Goal: Task Accomplishment & Management: Manage account settings

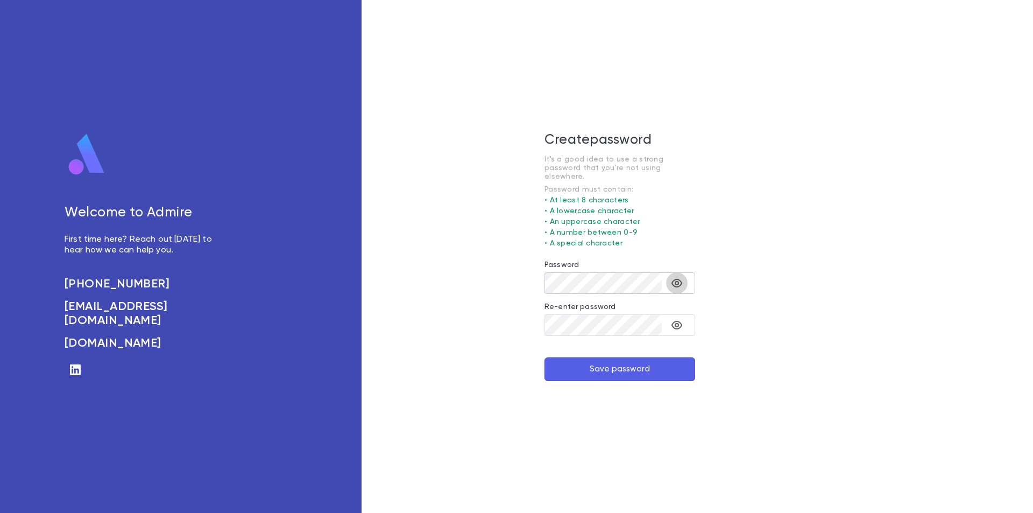
click at [681, 278] on icon "toggle password visibility" at bounding box center [676, 283] width 13 height 13
click at [677, 322] on icon "toggle password visibility" at bounding box center [676, 325] width 11 height 9
click at [633, 369] on button "Save password" at bounding box center [620, 369] width 151 height 24
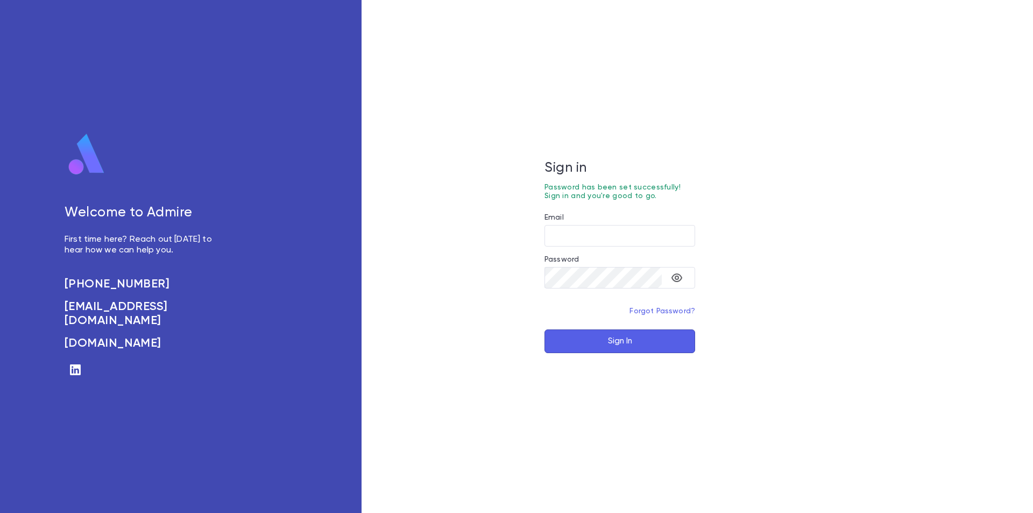
type input "**********"
click at [628, 342] on button "Sign In" at bounding box center [620, 341] width 151 height 24
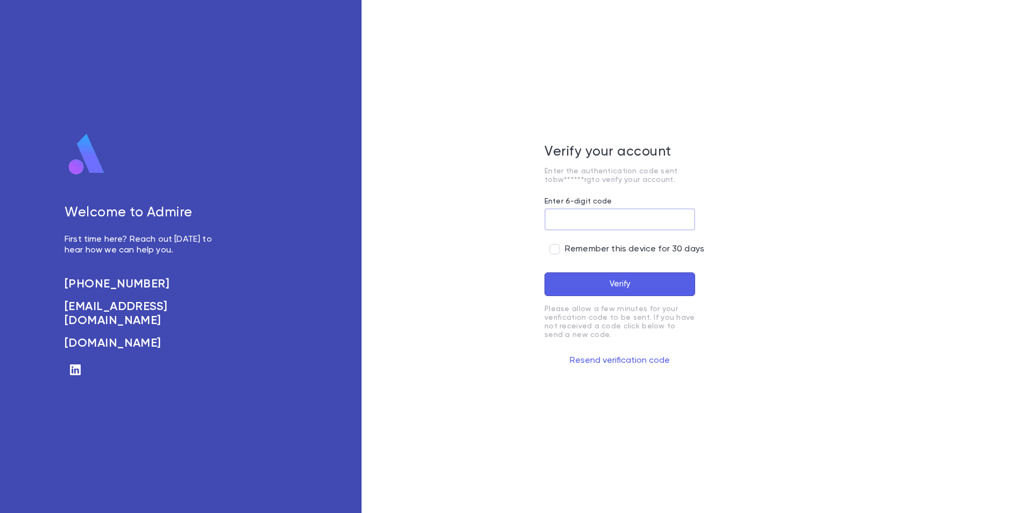
click at [573, 223] on input "Enter 6-digit code" at bounding box center [620, 219] width 151 height 21
paste input "******"
type input "******"
click at [545, 272] on button "Verify" at bounding box center [620, 284] width 151 height 24
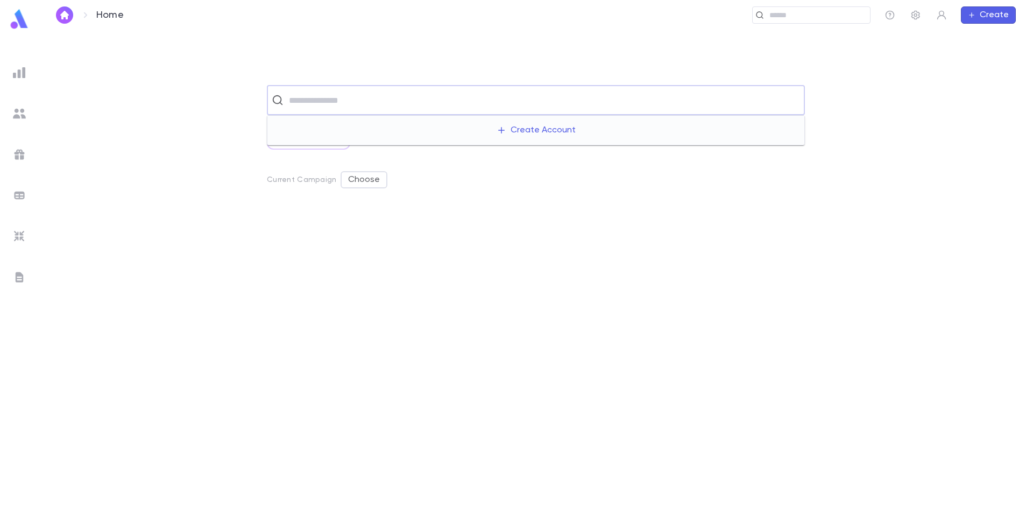
click at [331, 104] on input "text" at bounding box center [543, 100] width 514 height 20
click at [354, 107] on input "text" at bounding box center [543, 100] width 514 height 20
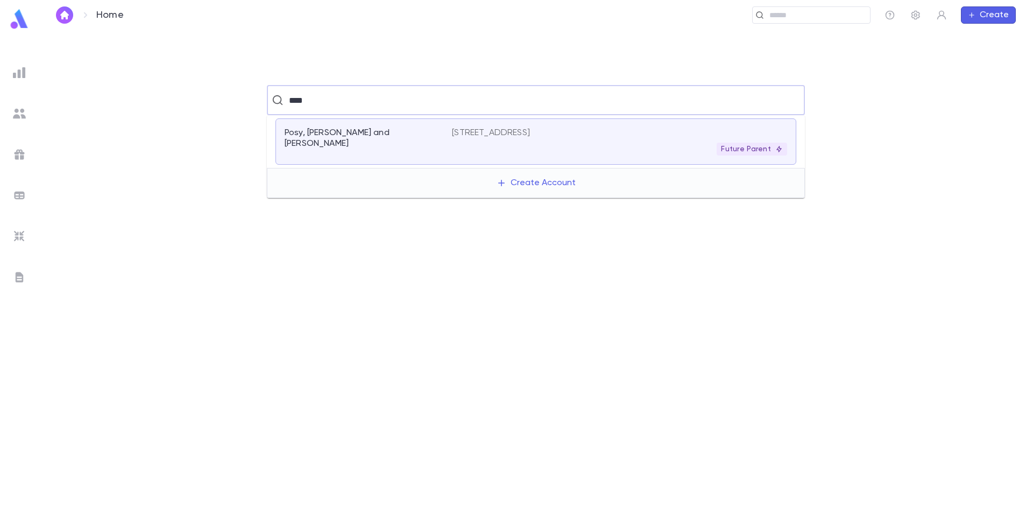
type input "****"
click at [128, 103] on div "​" at bounding box center [536, 100] width 960 height 30
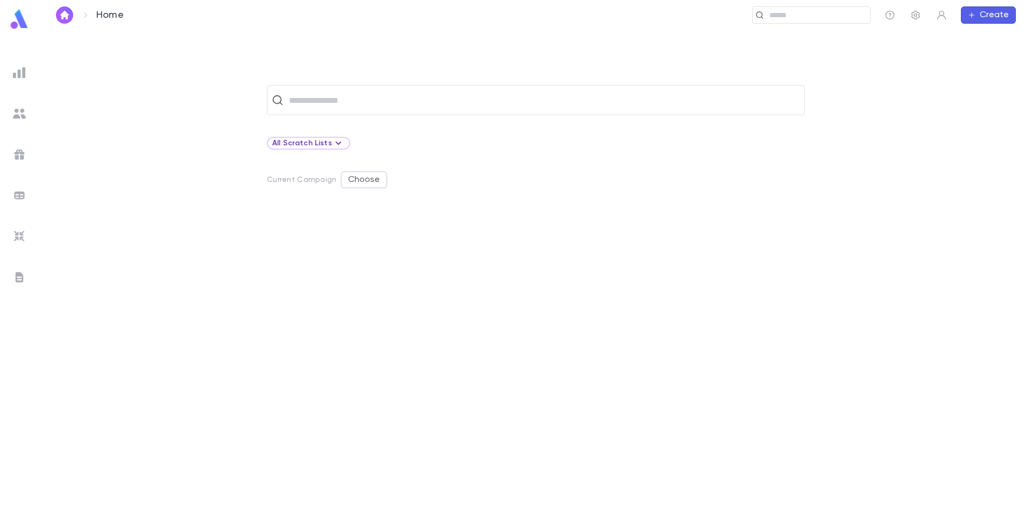
click at [21, 80] on div at bounding box center [19, 72] width 19 height 19
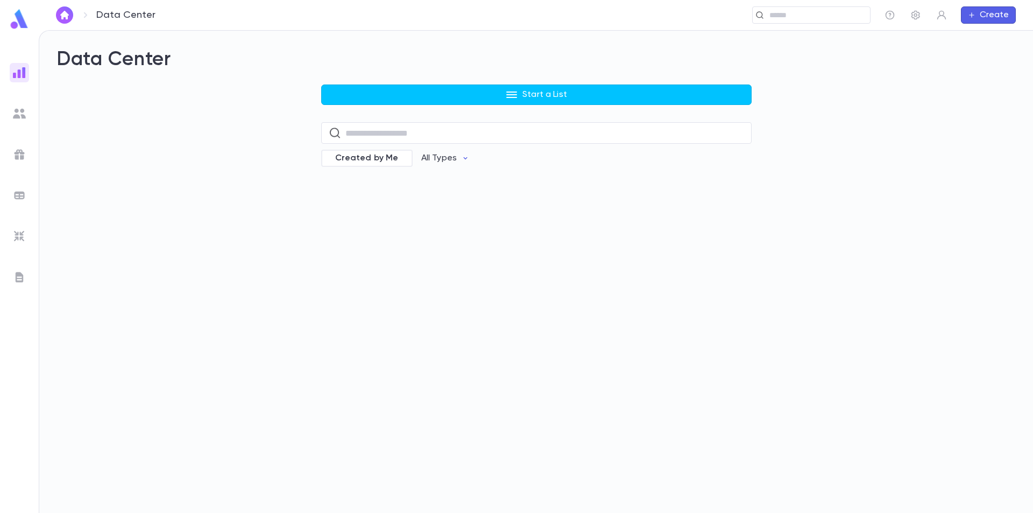
click at [17, 116] on img at bounding box center [19, 113] width 13 height 13
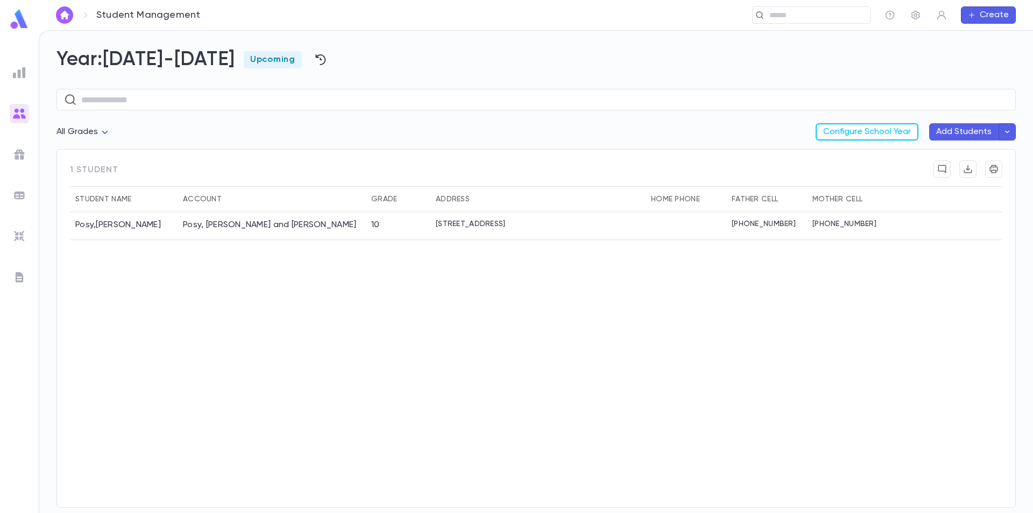
click at [23, 151] on img at bounding box center [19, 154] width 13 height 13
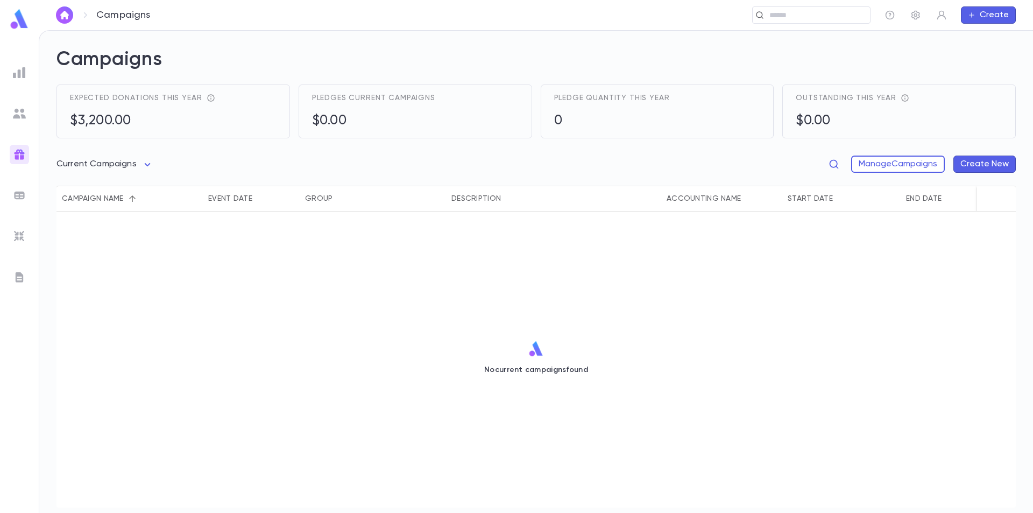
click at [16, 192] on img at bounding box center [19, 195] width 13 height 13
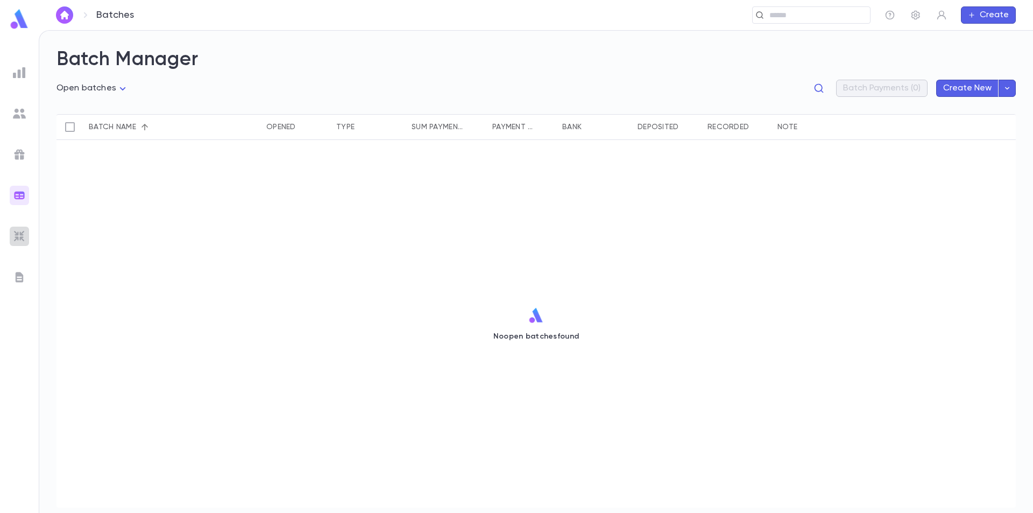
click at [16, 231] on img at bounding box center [19, 236] width 13 height 13
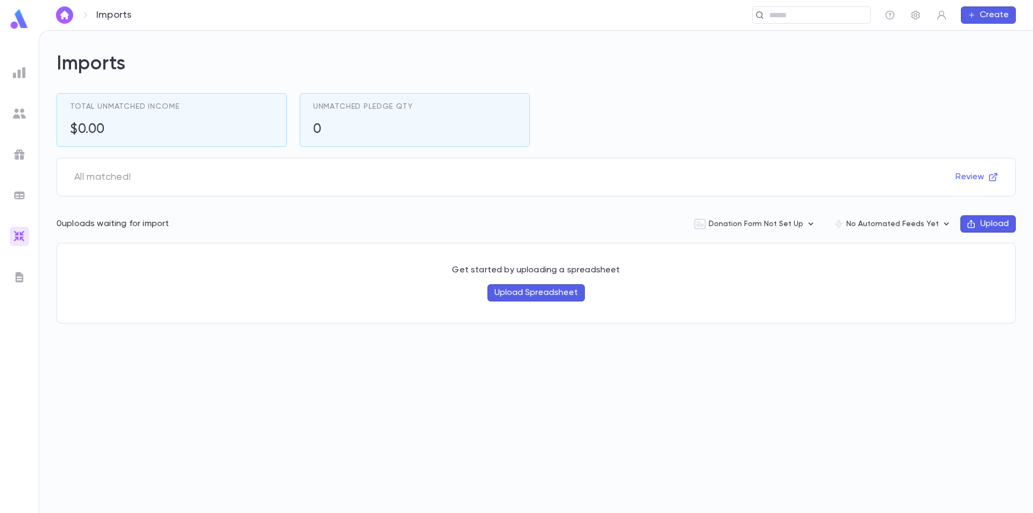
click at [16, 275] on img at bounding box center [19, 277] width 13 height 13
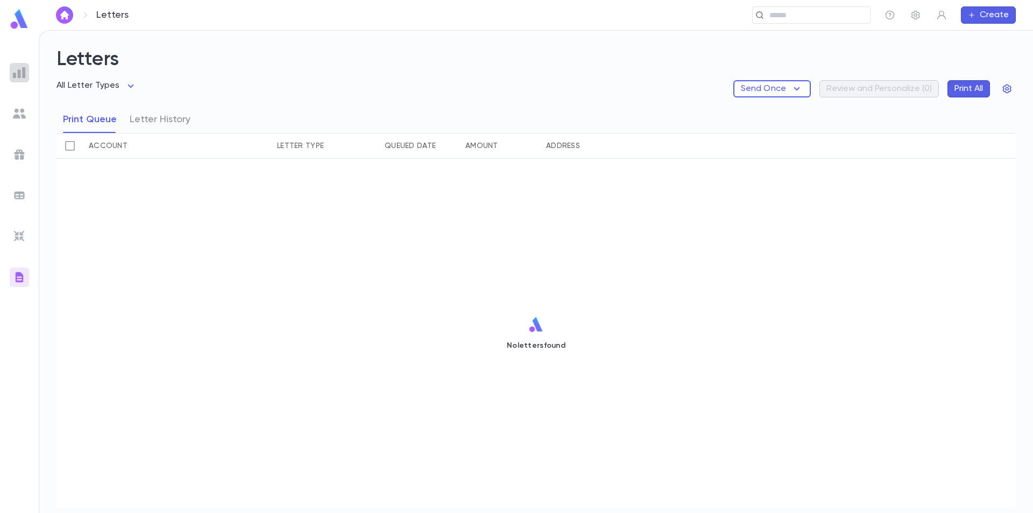
click at [24, 74] on img at bounding box center [19, 72] width 13 height 13
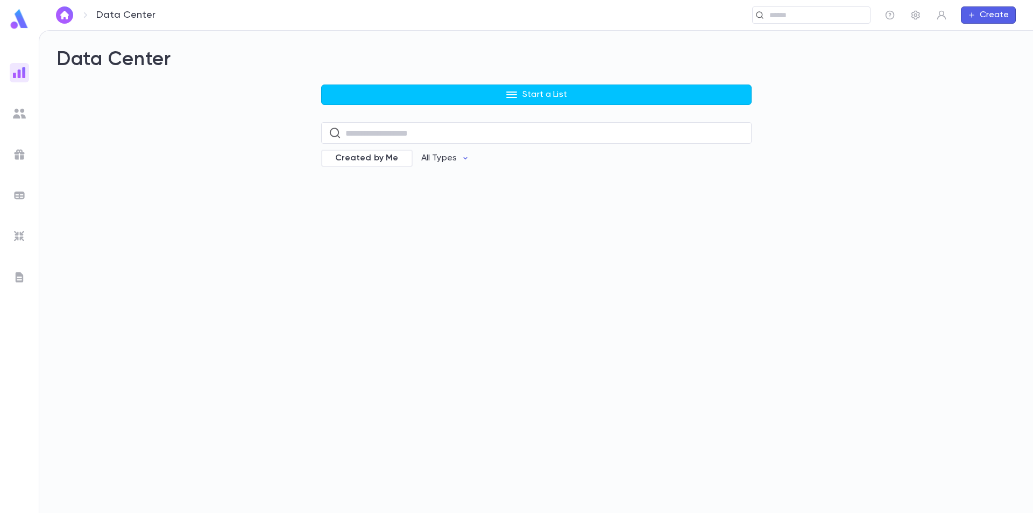
click at [15, 114] on img at bounding box center [19, 113] width 13 height 13
